Goal: Task Accomplishment & Management: Manage account settings

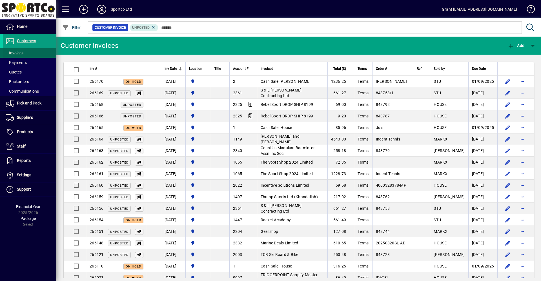
click at [21, 54] on span "Invoices" at bounding box center [15, 53] width 18 height 5
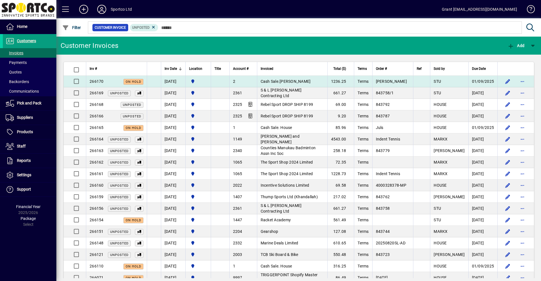
click at [302, 83] on span "Cash Sale.[PERSON_NAME]" at bounding box center [286, 81] width 50 height 5
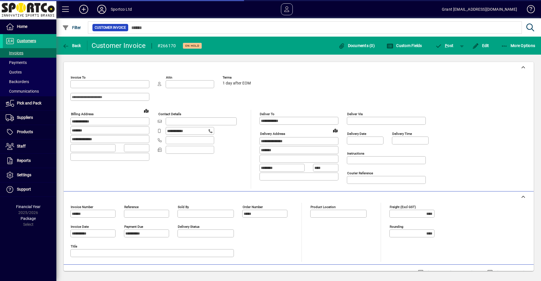
type input "**********"
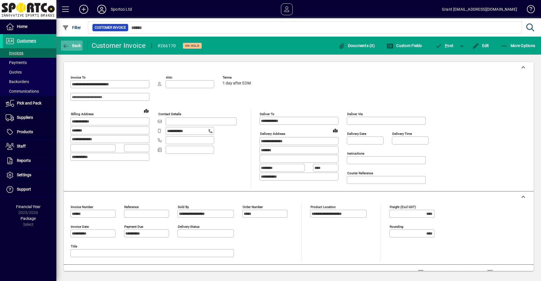
click at [70, 41] on span "button" at bounding box center [72, 46] width 22 height 14
